Goal: Transaction & Acquisition: Purchase product/service

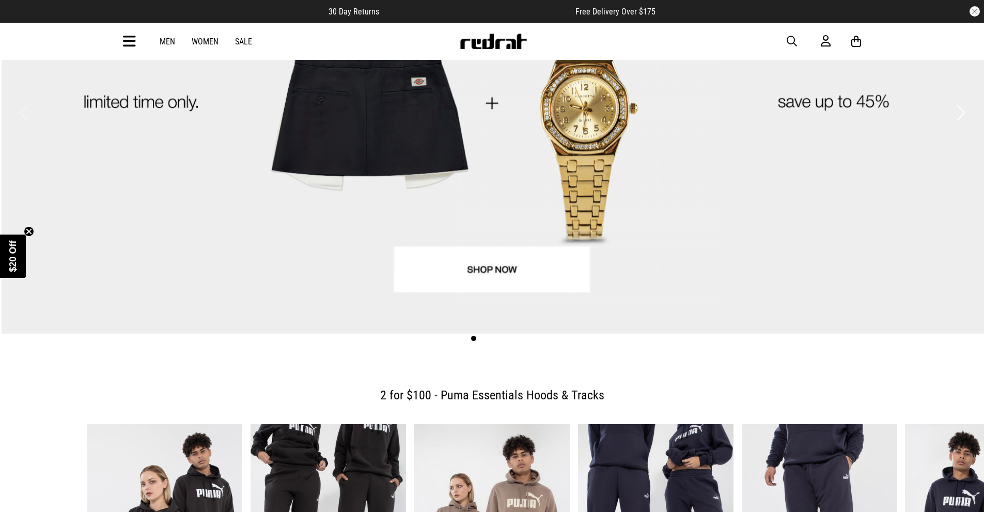
scroll to position [155, 0]
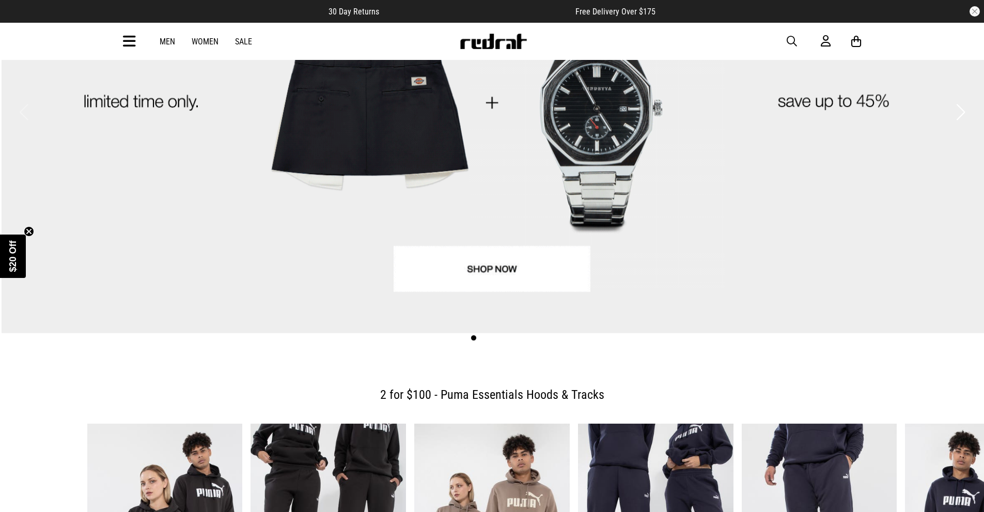
click at [488, 277] on link "1 / 4" at bounding box center [492, 99] width 984 height 467
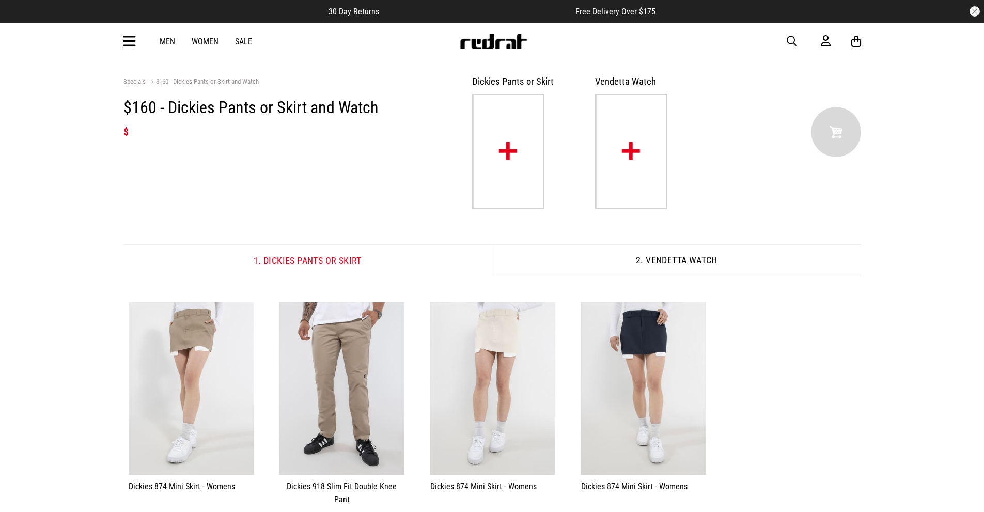
click at [162, 43] on link "Men" at bounding box center [167, 42] width 15 height 10
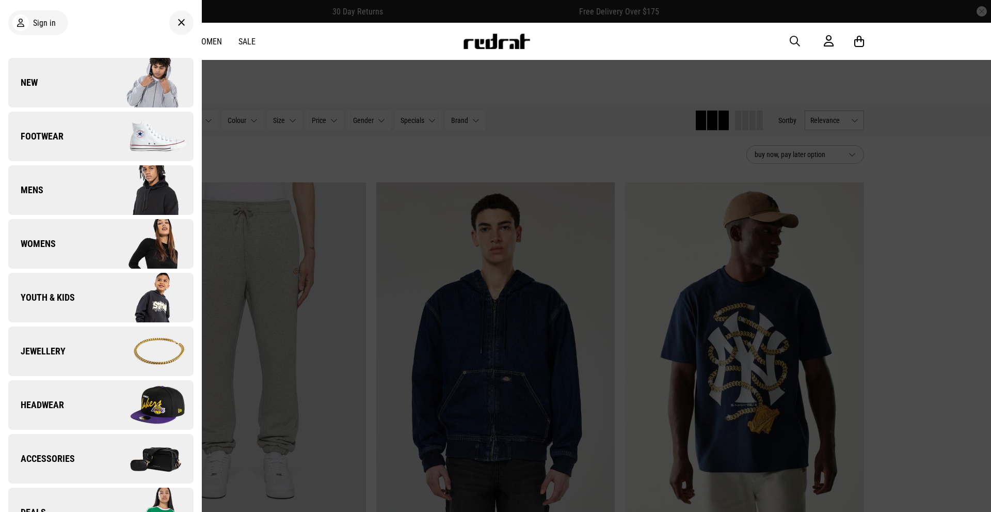
click at [54, 407] on span "Headwear" at bounding box center [36, 405] width 56 height 12
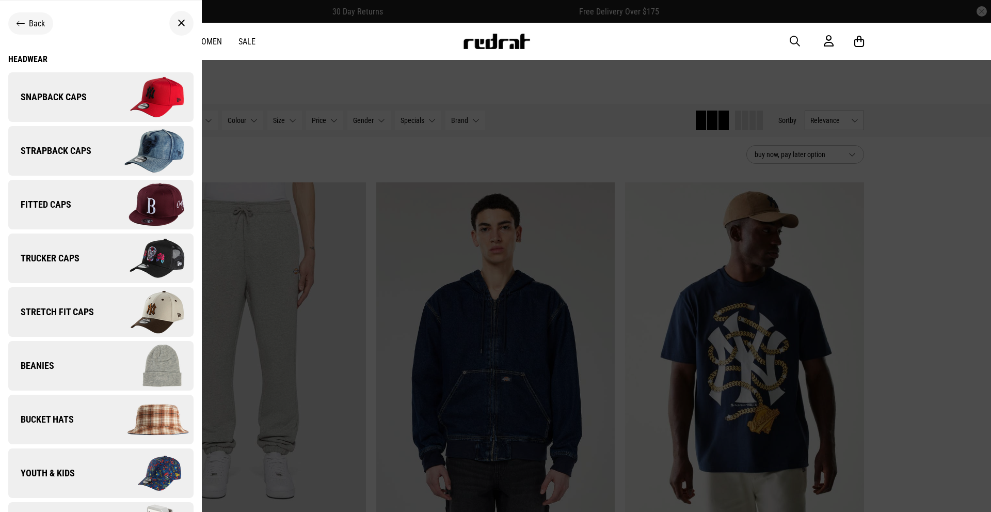
click at [40, 61] on div "Headwear" at bounding box center [100, 59] width 185 height 10
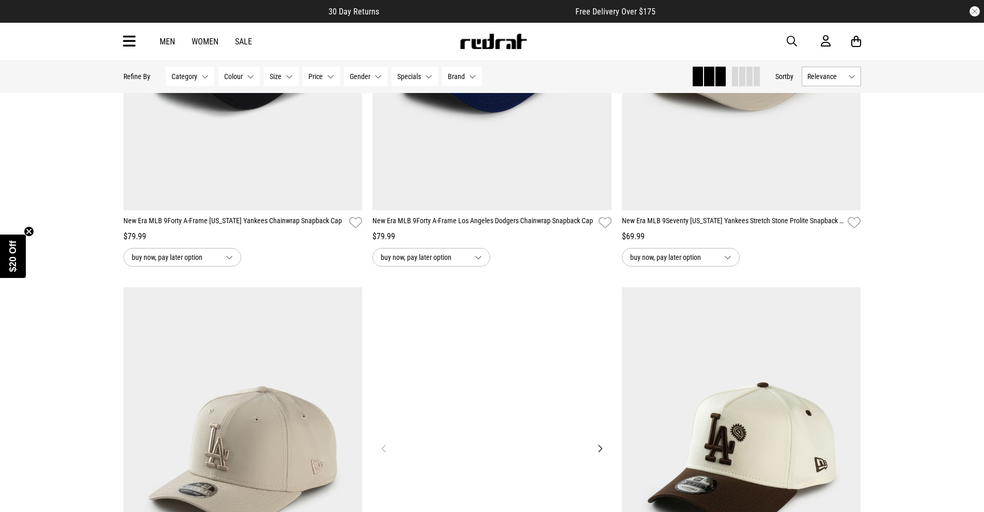
scroll to position [826, 0]
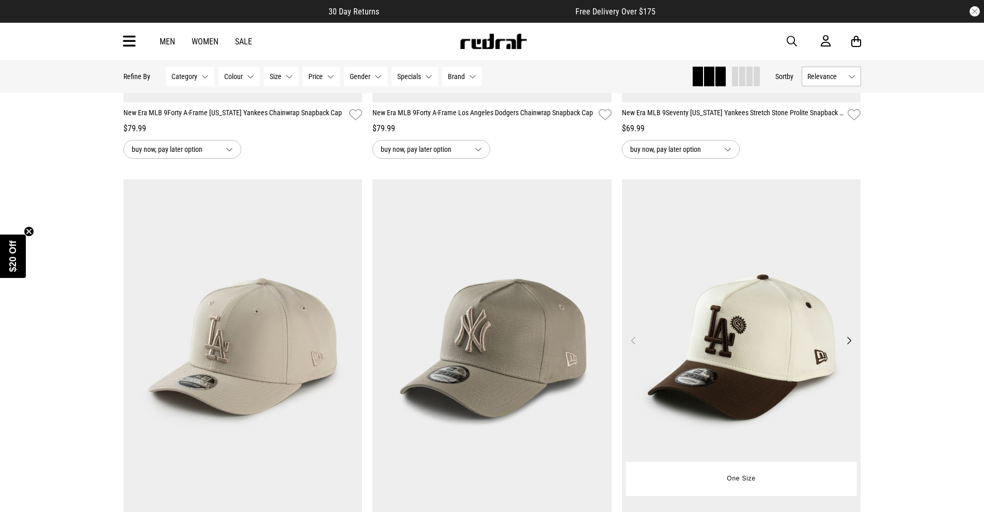
click at [848, 340] on button "Next" at bounding box center [848, 340] width 13 height 12
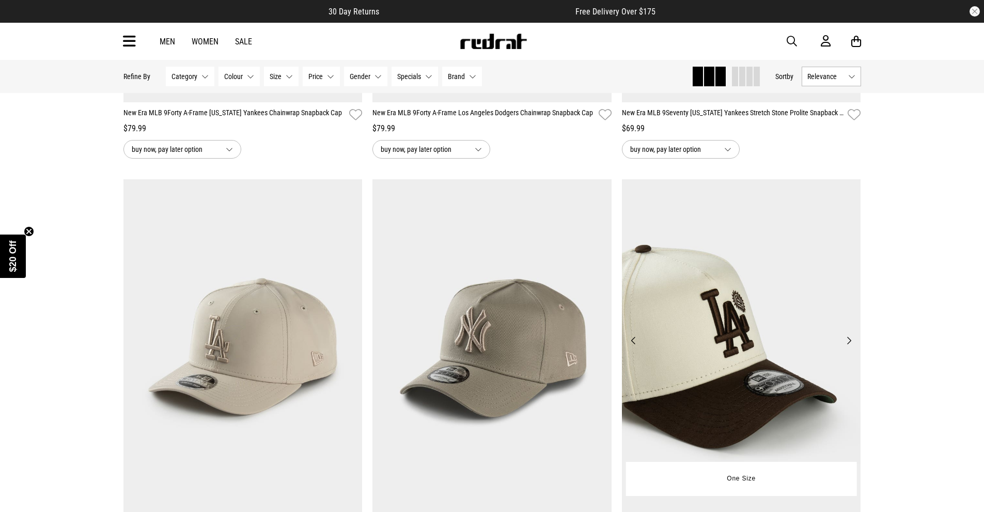
click at [844, 344] on button "Next" at bounding box center [848, 340] width 13 height 12
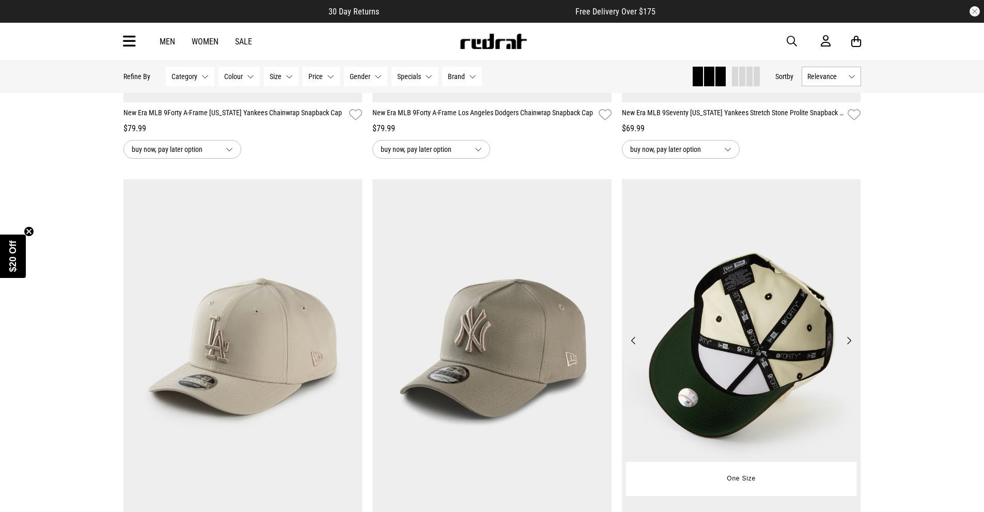
click at [844, 344] on button "Next" at bounding box center [848, 340] width 13 height 12
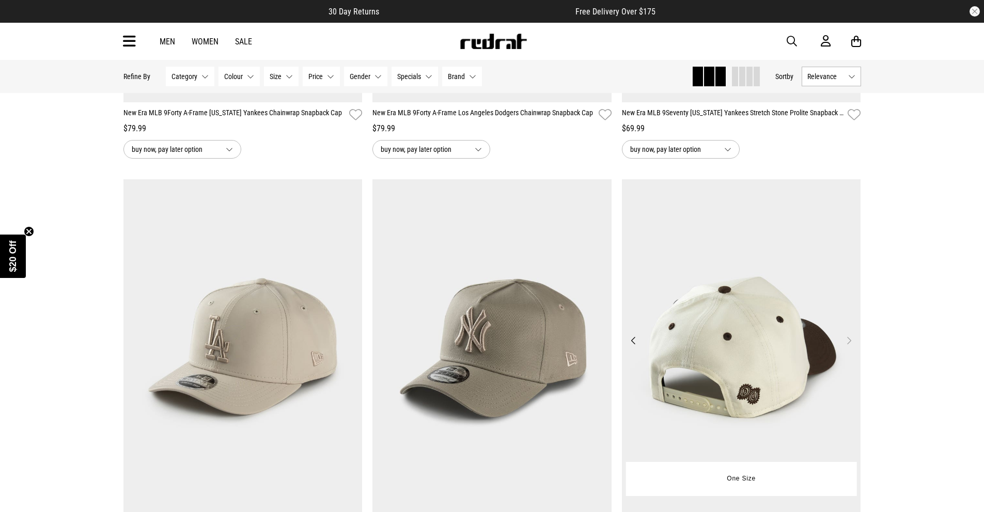
click at [844, 344] on button "Next" at bounding box center [848, 340] width 13 height 12
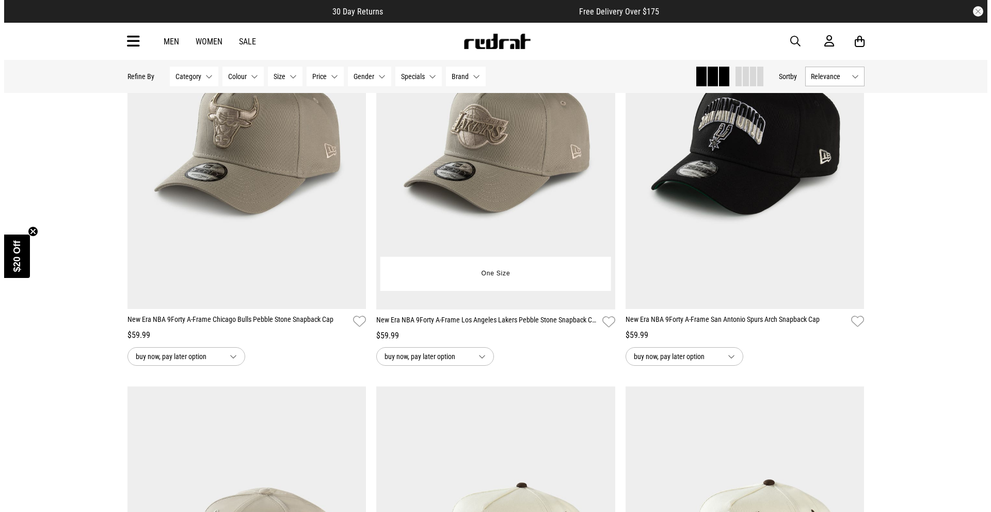
scroll to position [1859, 0]
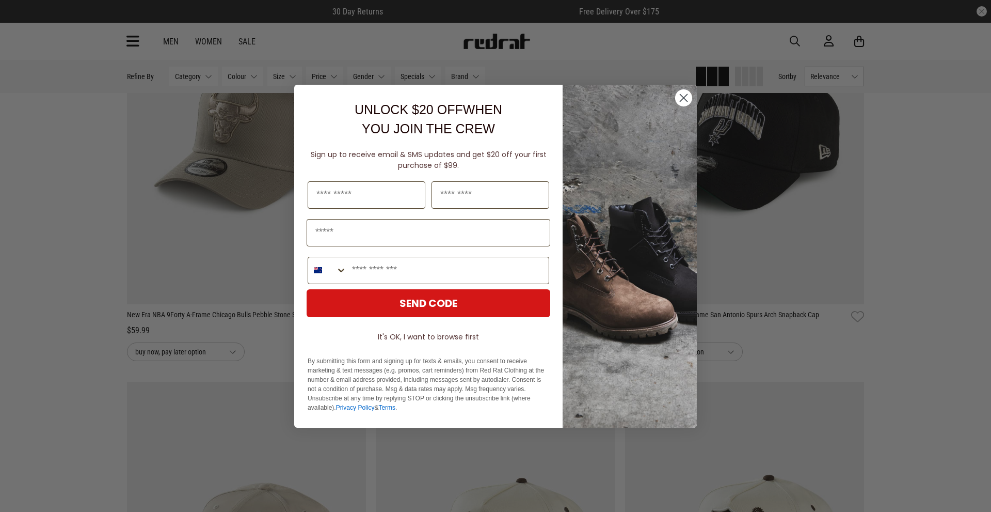
click at [684, 100] on circle "Close dialog" at bounding box center [683, 97] width 17 height 17
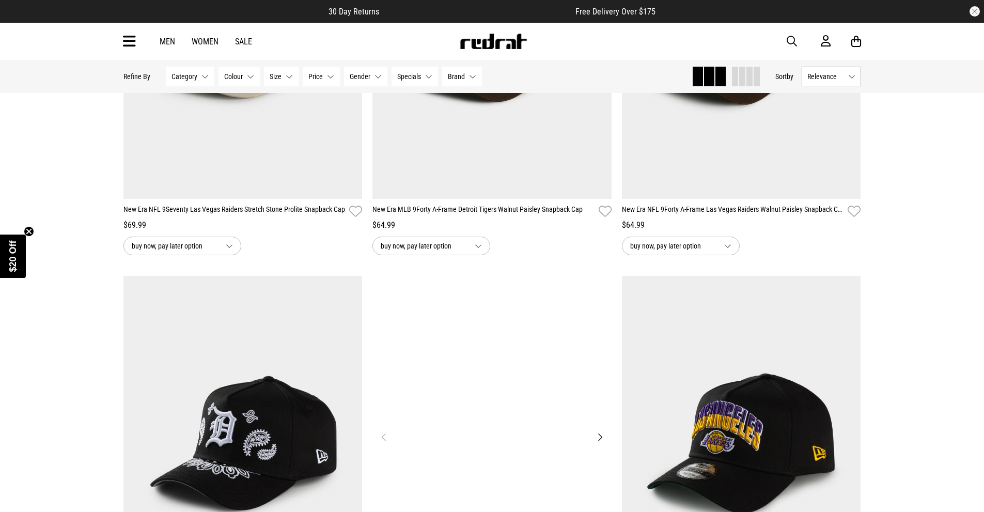
scroll to position [2478, 0]
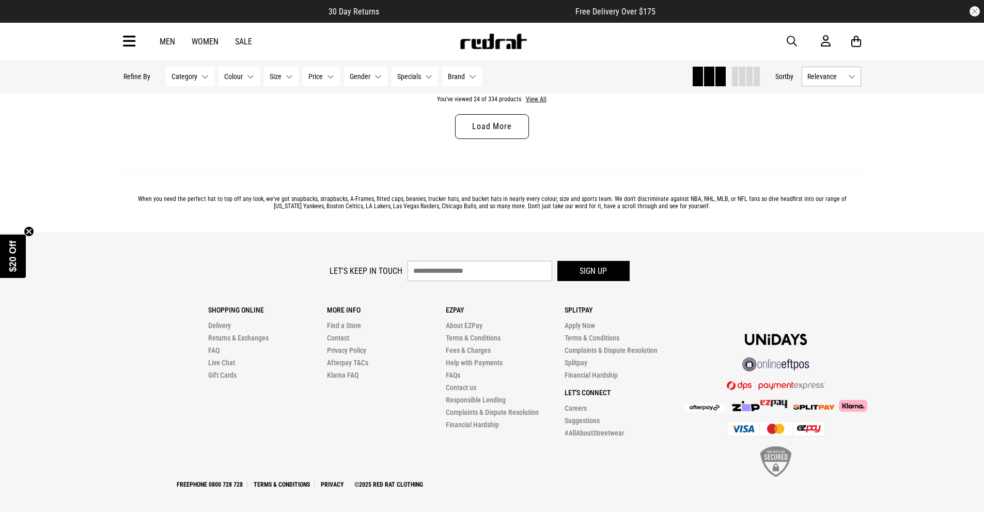
click at [506, 138] on link "Load More" at bounding box center [491, 126] width 73 height 25
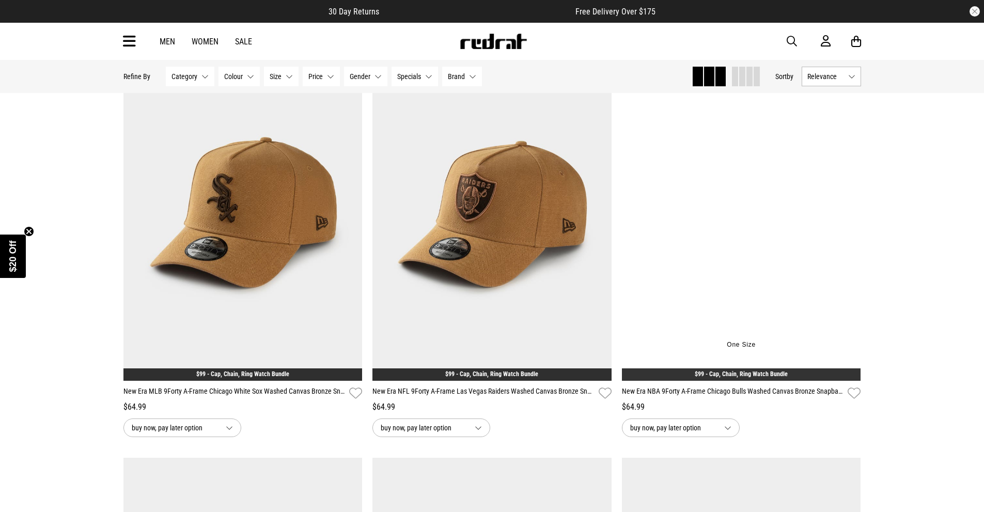
scroll to position [5266, 0]
